Goal: Navigation & Orientation: Find specific page/section

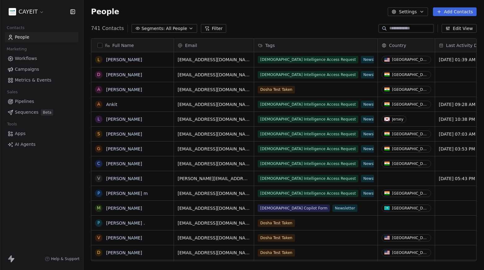
scroll to position [233, 396]
click at [29, 11] on html "CAYEIT Contacts People Marketing Workflows Campaigns Metrics & Events Sales Pip…" at bounding box center [242, 135] width 484 height 270
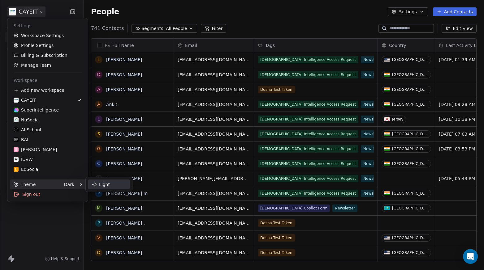
click at [129, 182] on div "Light" at bounding box center [108, 185] width 41 height 10
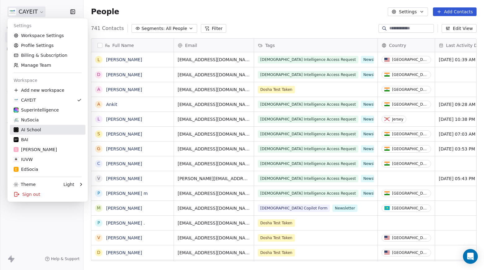
click at [46, 129] on div "AI School" at bounding box center [48, 130] width 68 height 6
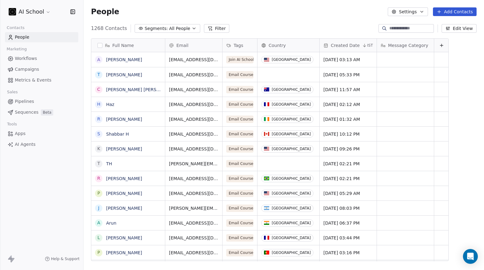
scroll to position [233, 396]
click at [38, 7] on html "AI School Contacts People Marketing Workflows Campaigns Metrics & Events Sales …" at bounding box center [242, 135] width 484 height 270
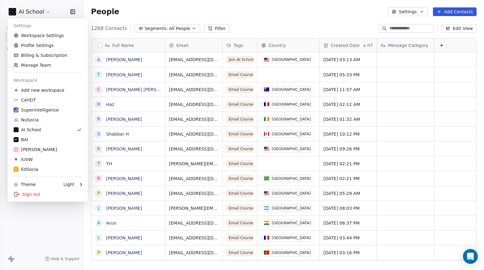
click at [42, 214] on html "AI School Contacts People Marketing Workflows Campaigns Metrics & Events Sales …" at bounding box center [242, 135] width 484 height 270
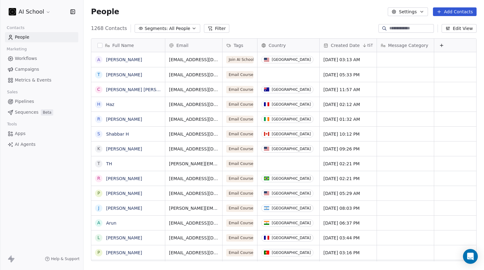
click at [38, 14] on html "AI School Contacts People Marketing Workflows Campaigns Metrics & Events Sales …" at bounding box center [242, 135] width 484 height 270
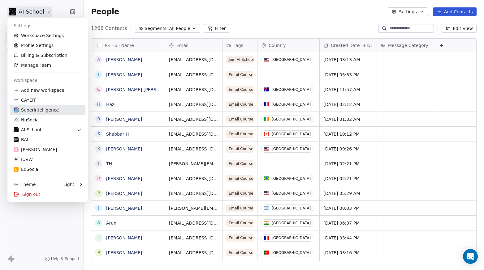
click at [48, 108] on div "Superintelligence" at bounding box center [36, 110] width 45 height 6
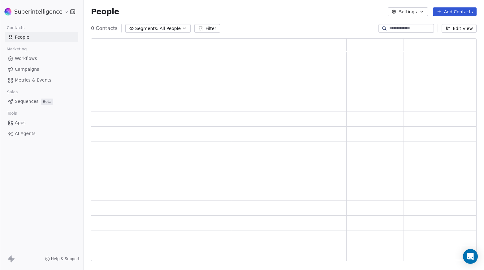
scroll to position [218, 381]
click at [29, 60] on span "Workflows" at bounding box center [26, 58] width 22 height 6
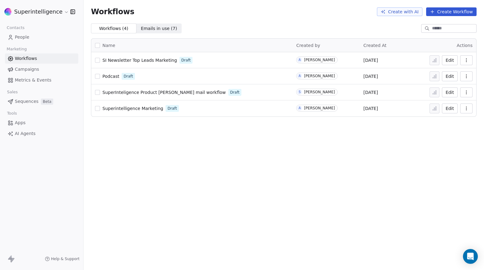
click at [136, 60] on span "SI Newsletter Top Leads Marketing" at bounding box center [139, 60] width 75 height 5
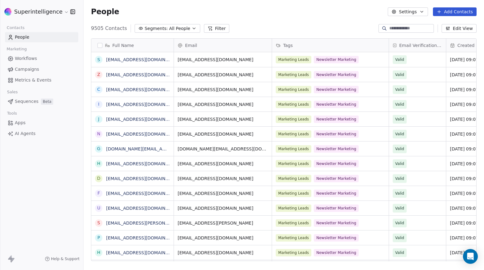
scroll to position [233, 396]
click at [394, 29] on input at bounding box center [410, 28] width 43 height 6
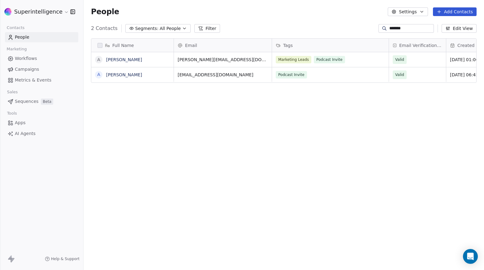
type input "*******"
click at [361, 55] on div "Marketing Leads Podcast Invite" at bounding box center [330, 59] width 117 height 15
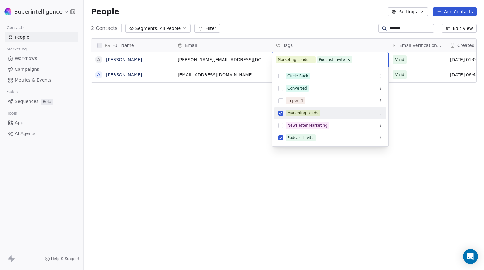
click at [328, 118] on div "Marketing Leads" at bounding box center [329, 113] width 111 height 12
click at [331, 114] on div "Marketing Leads" at bounding box center [333, 113] width 97 height 7
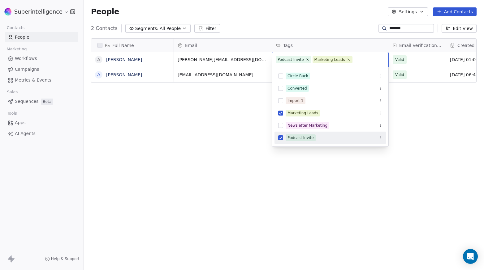
click at [339, 164] on html "Superintelligence Contacts People Marketing Workflows Campaigns Metrics & Event…" at bounding box center [242, 135] width 484 height 270
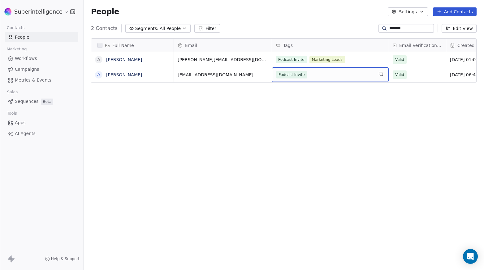
click at [325, 76] on div "Podcast Invite" at bounding box center [324, 74] width 97 height 7
click at [314, 73] on div "Podcast Invite" at bounding box center [324, 74] width 97 height 7
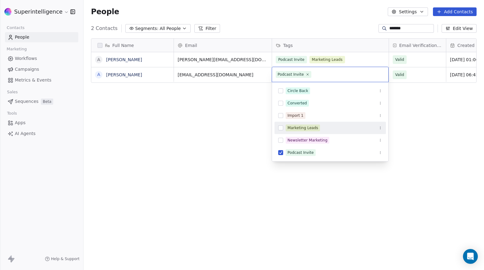
click at [317, 126] on div "Marketing Leads" at bounding box center [302, 128] width 31 height 6
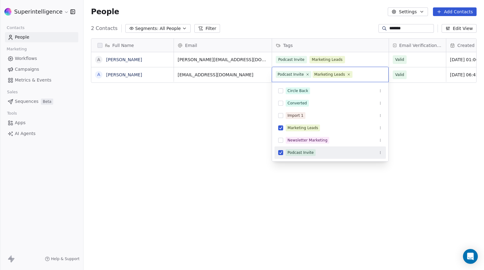
click at [319, 193] on html "Superintelligence Contacts People Marketing Workflows Campaigns Metrics & Event…" at bounding box center [242, 135] width 484 height 270
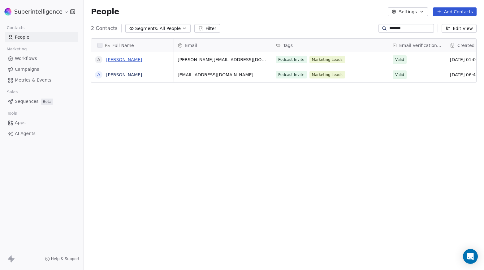
click at [112, 58] on link "Aviral" at bounding box center [124, 59] width 36 height 5
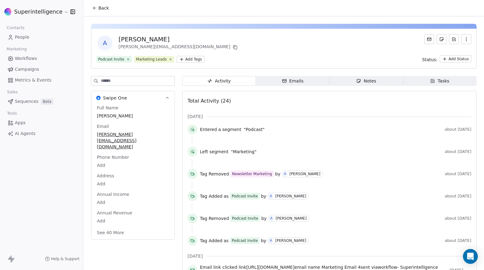
click at [96, 7] on icon at bounding box center [94, 8] width 5 height 5
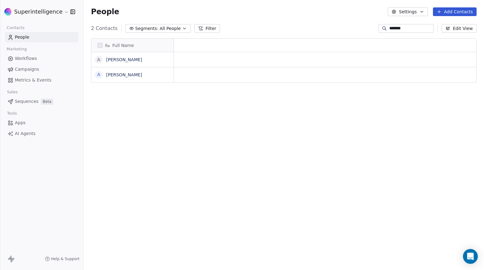
scroll to position [233, 396]
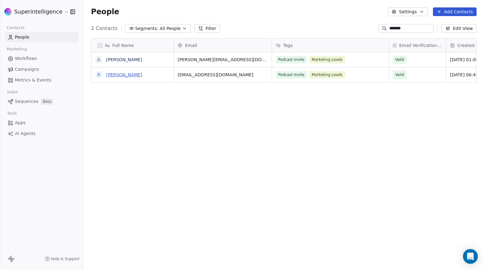
click at [116, 76] on link "Aviral" at bounding box center [124, 74] width 36 height 5
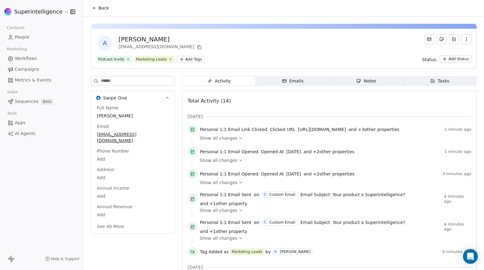
click at [40, 35] on link "People" at bounding box center [41, 37] width 73 height 10
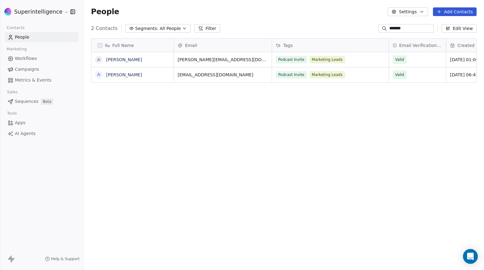
scroll to position [233, 396]
click at [37, 62] on link "Workflows" at bounding box center [41, 59] width 73 height 10
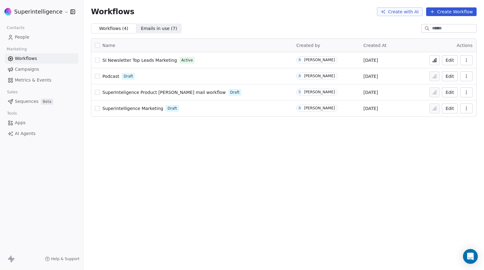
click at [137, 63] on span "SI Newsletter Top Leads Marketing" at bounding box center [139, 60] width 75 height 5
